Goal: Task Accomplishment & Management: Use online tool/utility

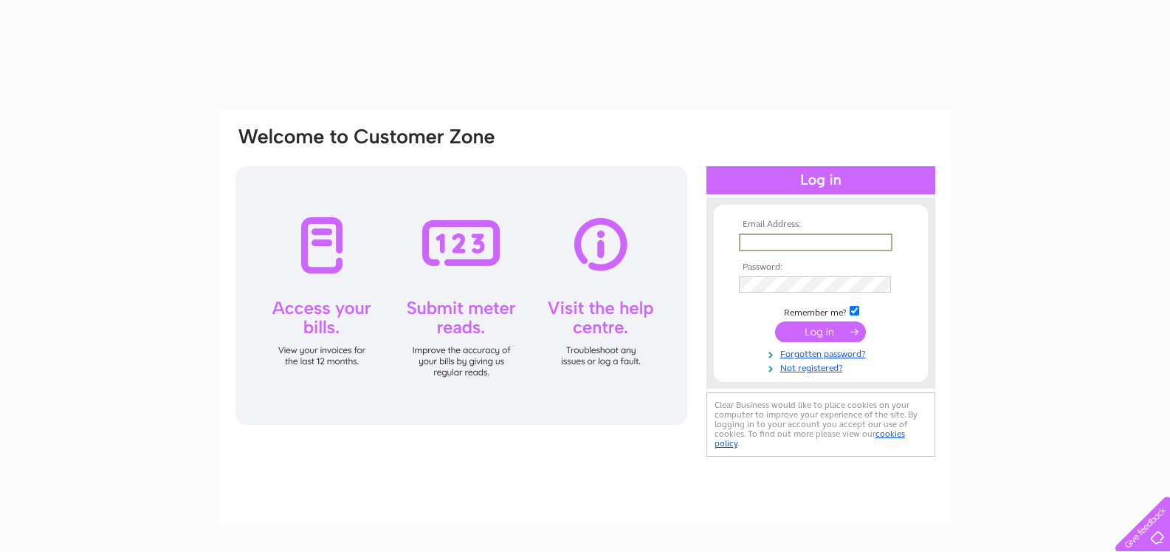
click at [752, 240] on input "text" at bounding box center [816, 242] width 154 height 18
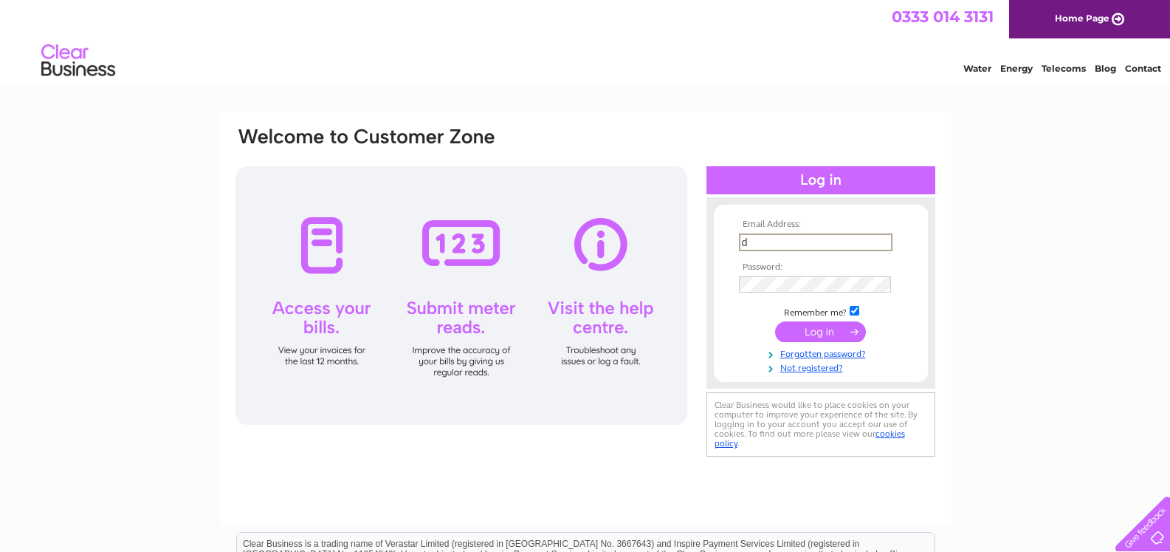
type input "[PERSON_NAME][EMAIL_ADDRESS][DOMAIN_NAME]"
click at [822, 340] on input "submit" at bounding box center [820, 331] width 91 height 21
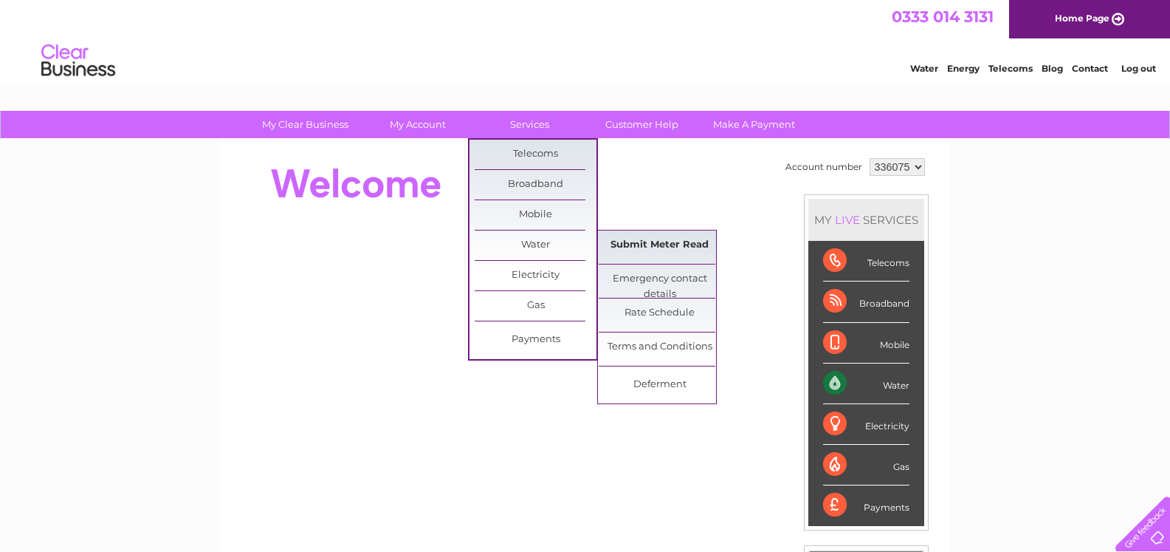
click at [662, 249] on link "Submit Meter Read" at bounding box center [660, 245] width 122 height 30
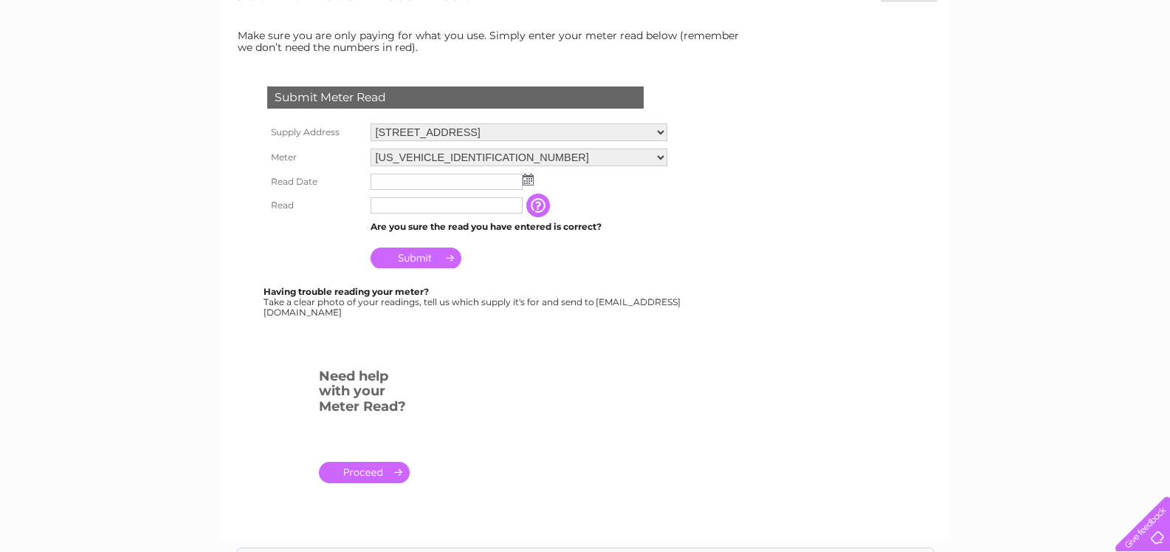
scroll to position [221, 0]
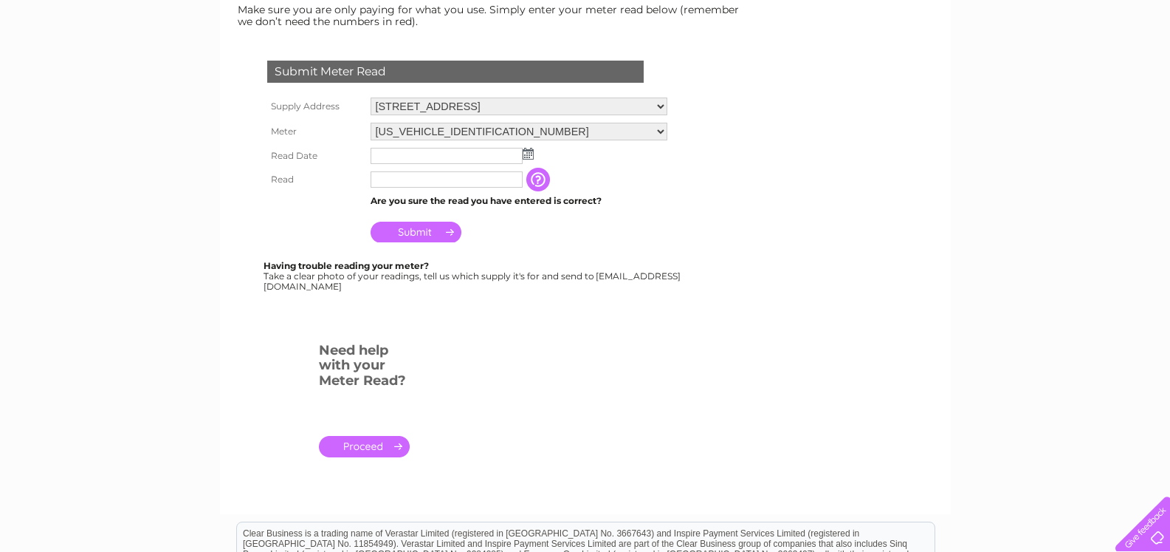
click at [528, 149] on img at bounding box center [528, 154] width 11 height 12
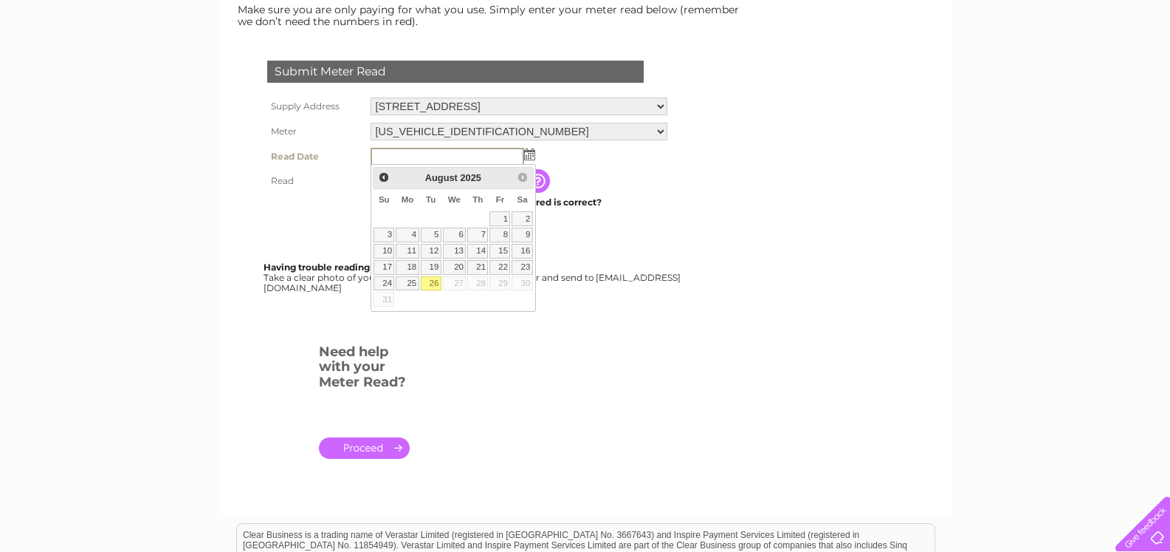
click at [433, 281] on link "26" at bounding box center [431, 283] width 21 height 15
type input "2025/08/26"
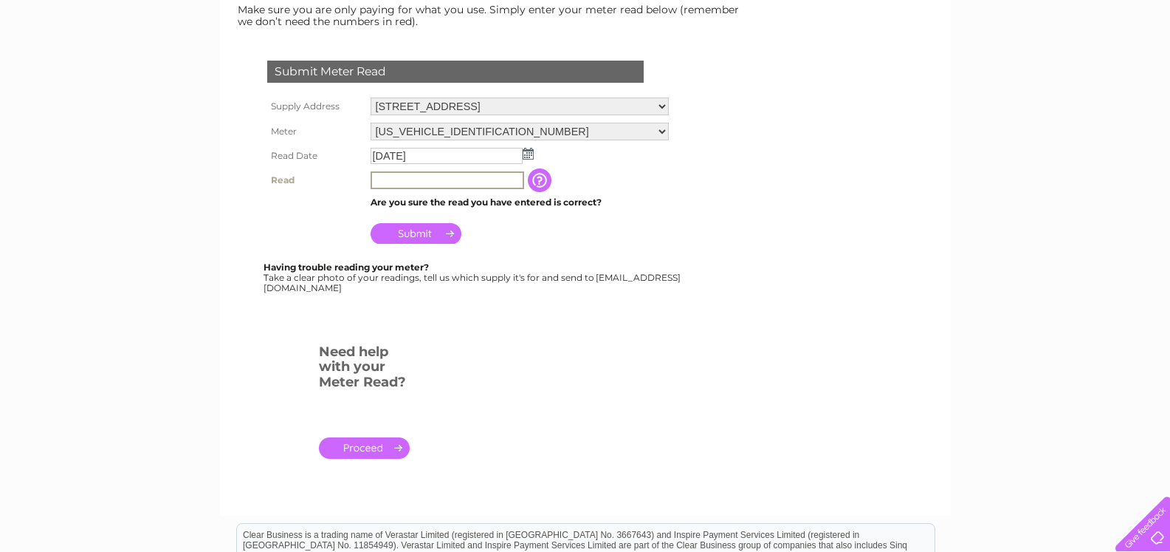
click at [394, 179] on input "text" at bounding box center [448, 180] width 154 height 18
type input "00035"
click at [405, 229] on input "Submit" at bounding box center [416, 231] width 91 height 21
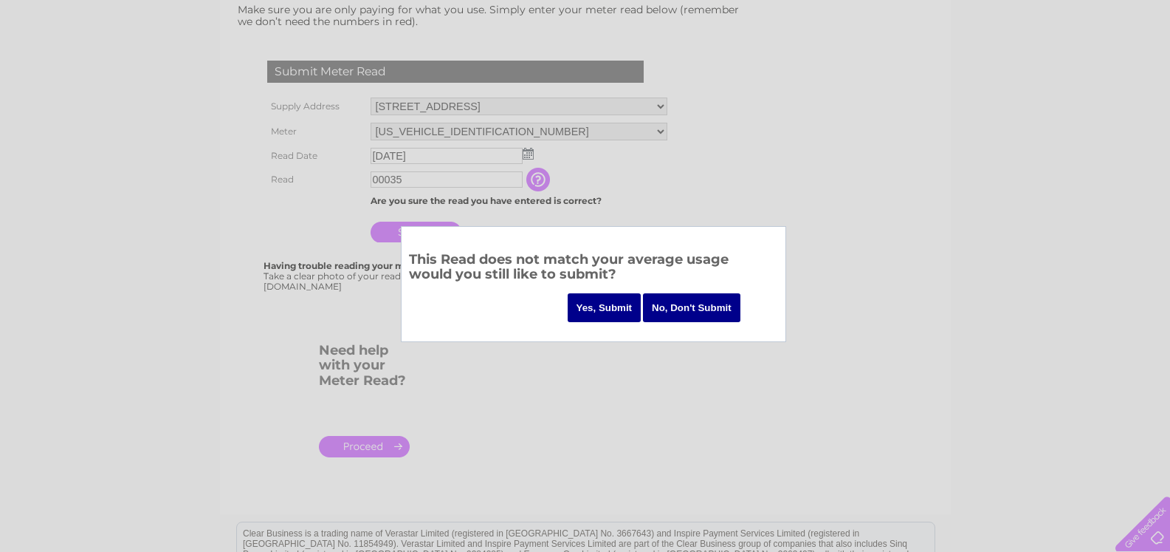
click at [601, 306] on input "Yes, Submit" at bounding box center [605, 307] width 74 height 29
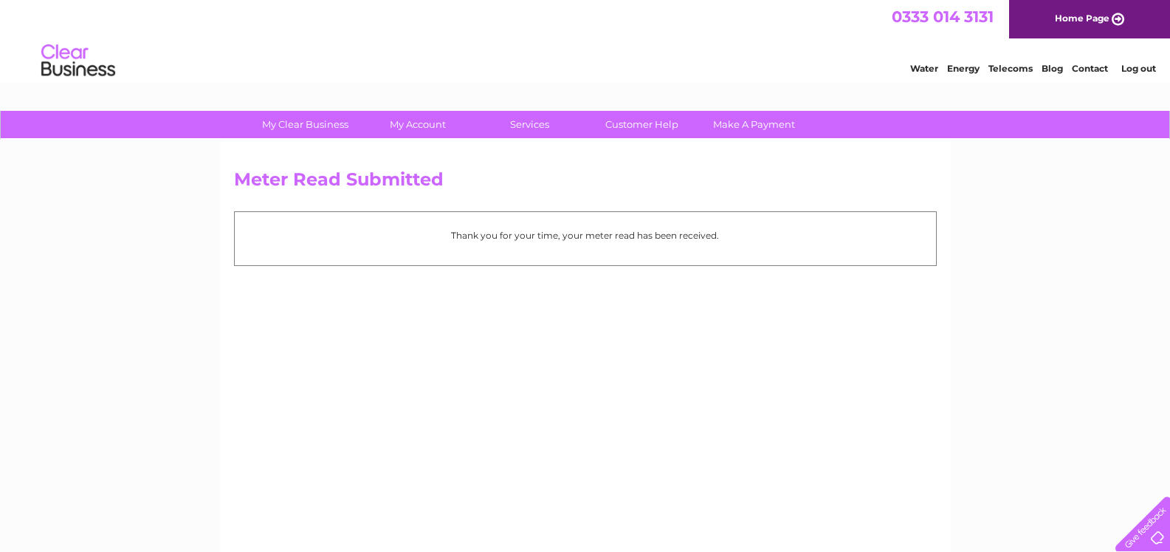
click at [1145, 71] on link "Log out" at bounding box center [1138, 68] width 35 height 11
